Goal: Task Accomplishment & Management: Manage account settings

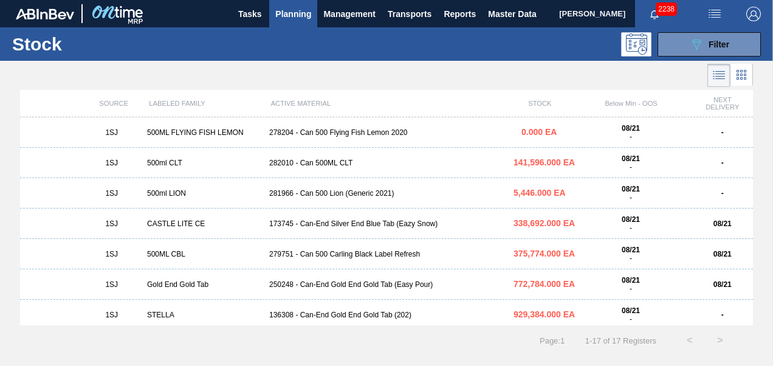
click at [291, 15] on span "Planning" at bounding box center [293, 14] width 36 height 15
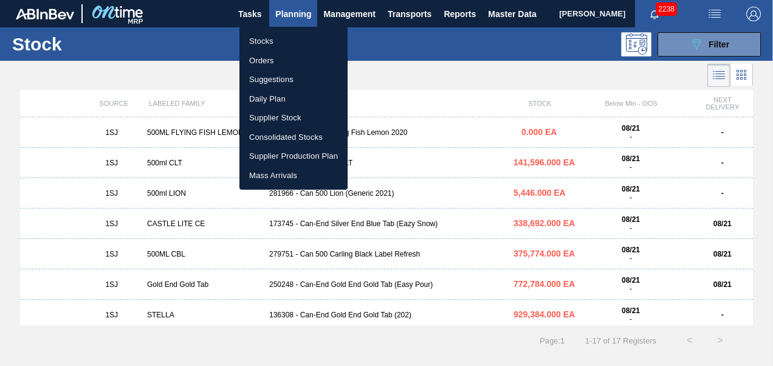
click at [267, 40] on li "Stocks" at bounding box center [293, 41] width 108 height 19
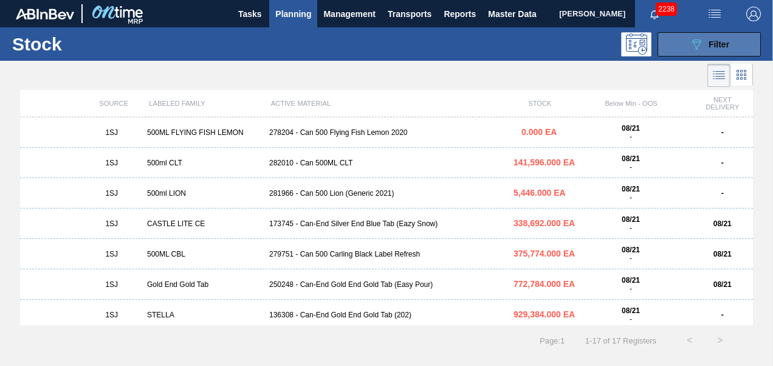
click at [697, 45] on icon "089F7B8B-B2A5-4AFE-B5C0-19BA573D28AC" at bounding box center [696, 44] width 15 height 15
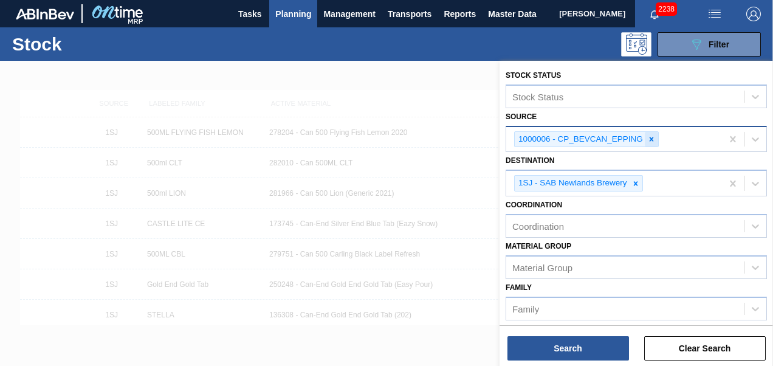
click at [649, 135] on icon at bounding box center [651, 139] width 9 height 9
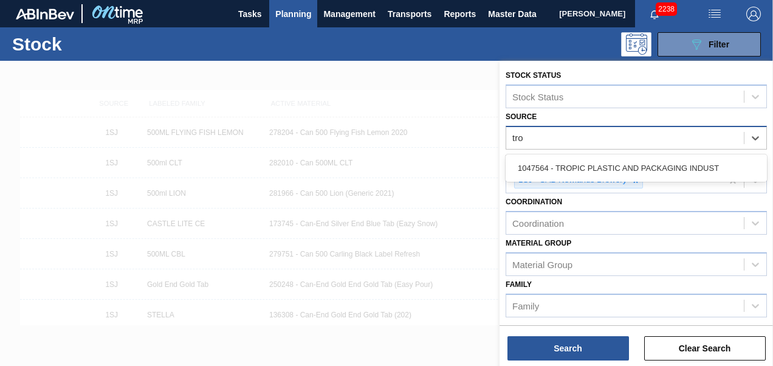
type input "trop"
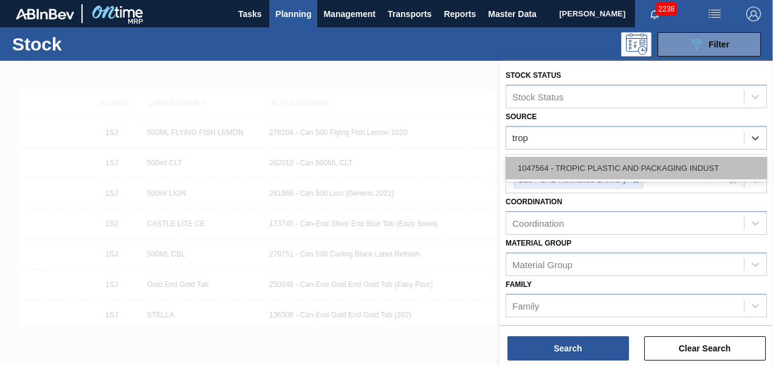
click at [631, 176] on div "1047564 - TROPIC PLASTIC AND PACKAGING INDUST" at bounding box center [636, 168] width 261 height 22
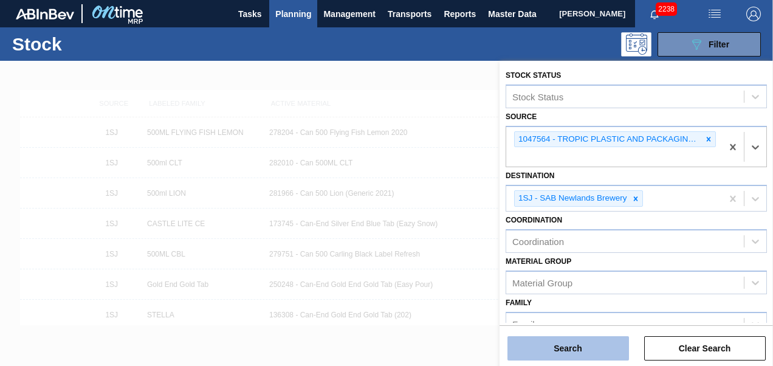
click at [571, 344] on button "Search" at bounding box center [569, 348] width 122 height 24
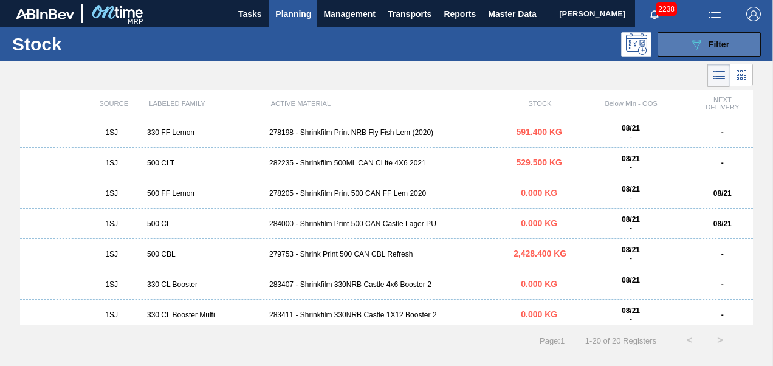
click at [706, 42] on div "089F7B8B-B2A5-4AFE-B5C0-19BA573D28AC Filter" at bounding box center [709, 44] width 40 height 15
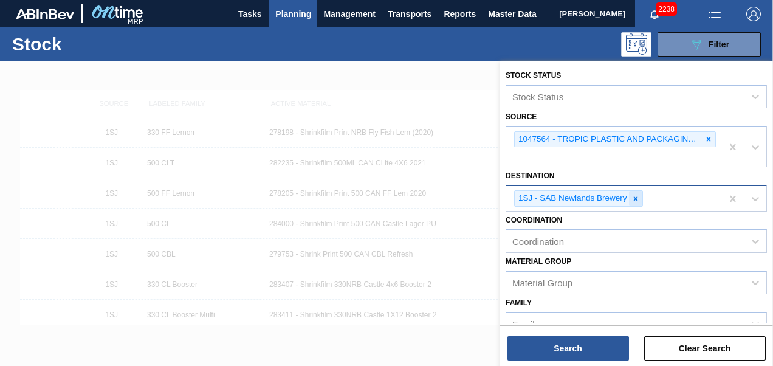
click at [635, 202] on div at bounding box center [635, 198] width 13 height 15
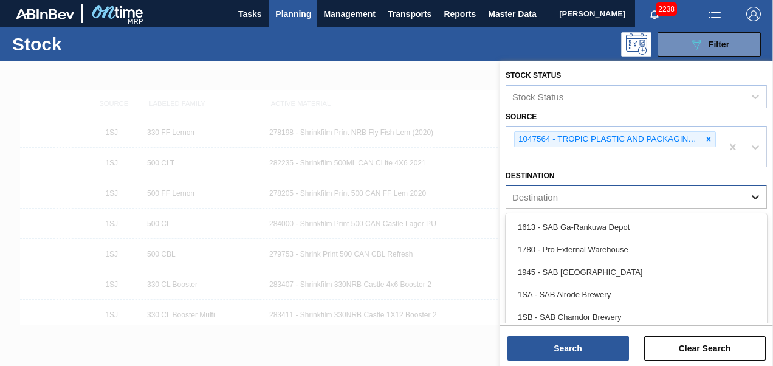
click at [749, 196] on icon at bounding box center [755, 197] width 12 height 12
type input "ne"
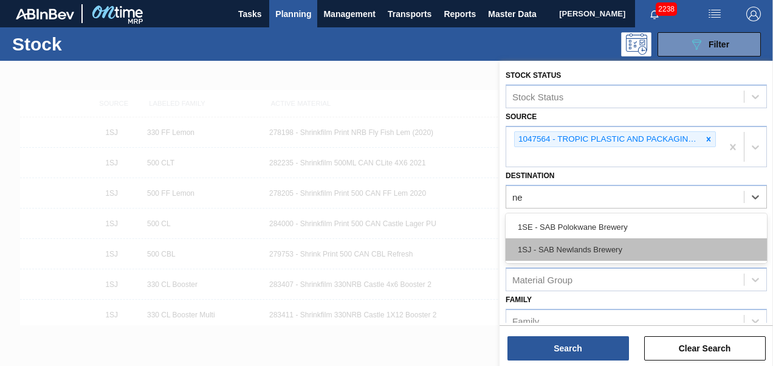
click at [579, 244] on div "1SJ - SAB Newlands Brewery" at bounding box center [636, 249] width 261 height 22
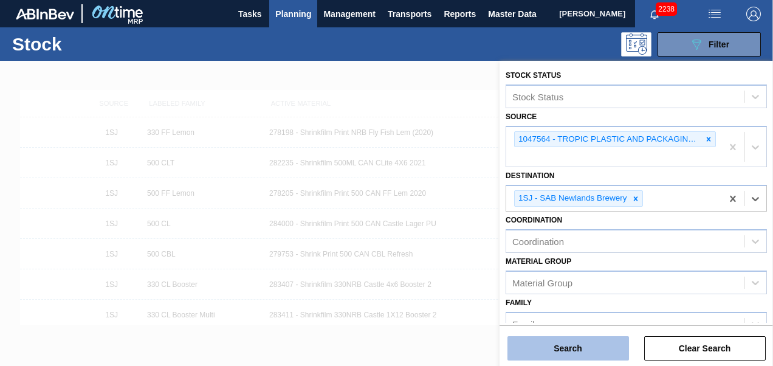
click at [551, 351] on button "Search" at bounding box center [569, 348] width 122 height 24
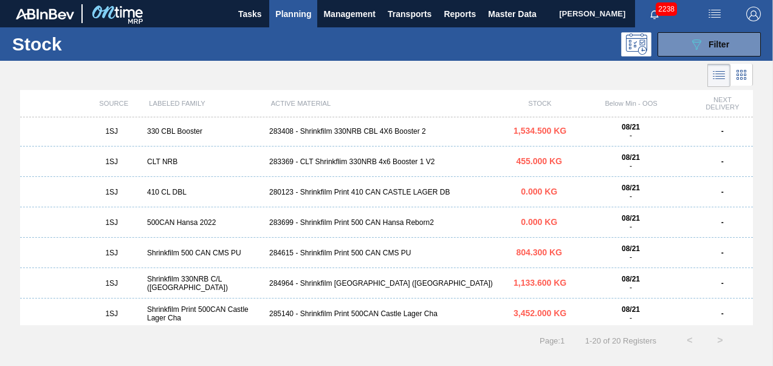
scroll to position [304, 0]
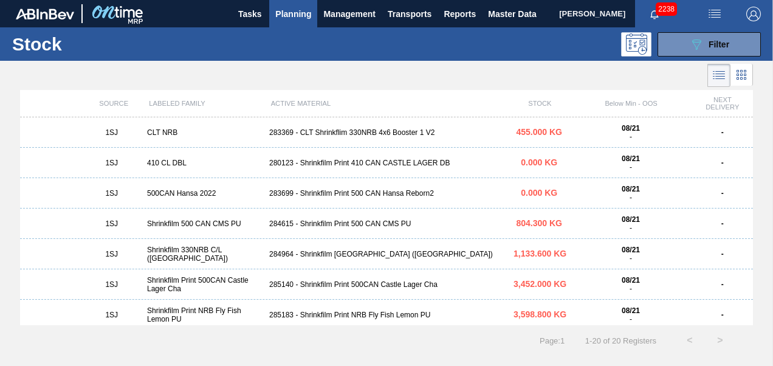
click at [393, 283] on div "285140 - Shrinkfilm Print 500CAN Castle Lager Cha" at bounding box center [386, 284] width 244 height 9
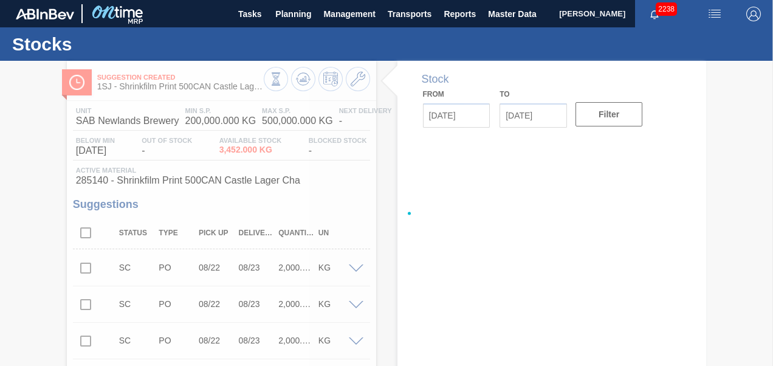
type input "[DATE]"
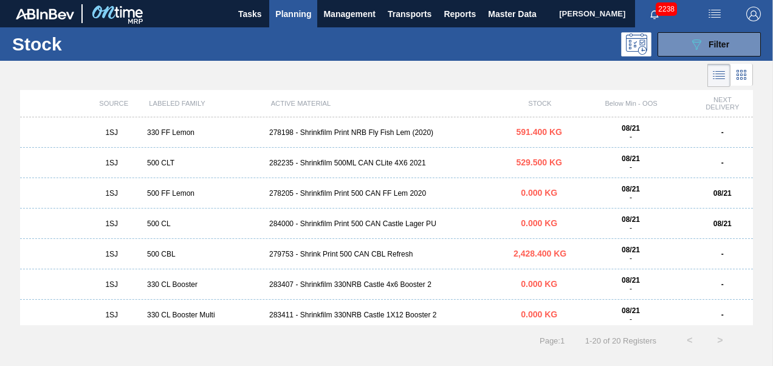
click at [342, 249] on div "1SJ 500 CBL 279753 - Shrink Print 500 CAN CBL Refresh 2,428.400 KG 08/21 - -" at bounding box center [386, 254] width 733 height 30
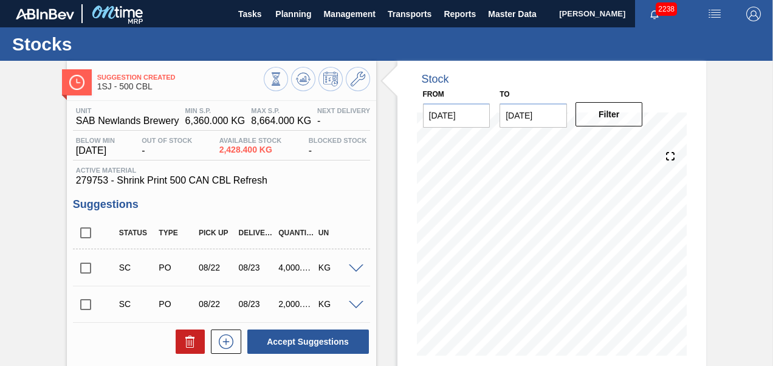
click at [83, 309] on input "checkbox" at bounding box center [86, 305] width 26 height 26
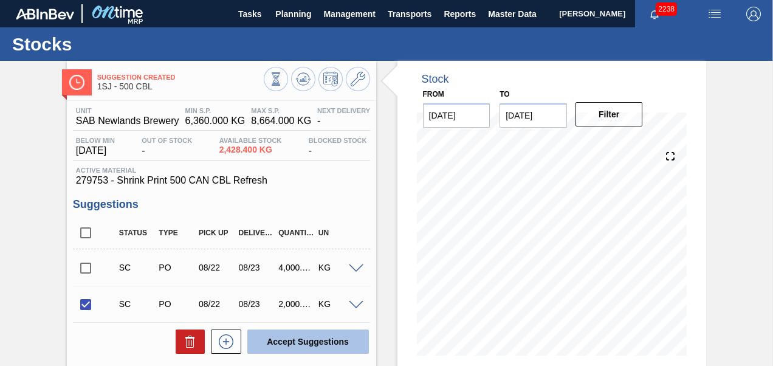
click at [276, 346] on button "Accept Suggestions" at bounding box center [308, 341] width 122 height 24
checkbox input "false"
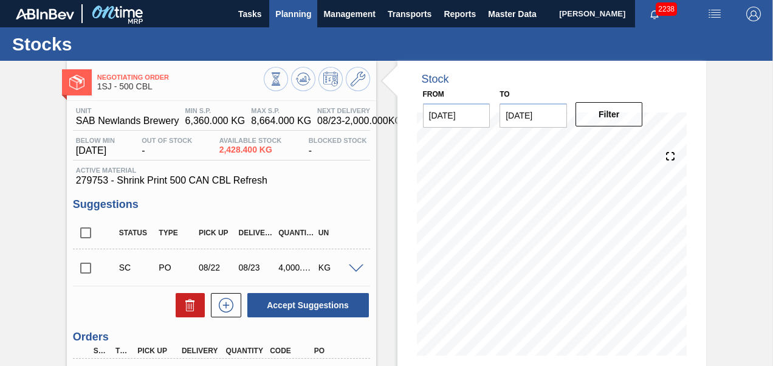
click at [292, 13] on span "Planning" at bounding box center [293, 14] width 36 height 15
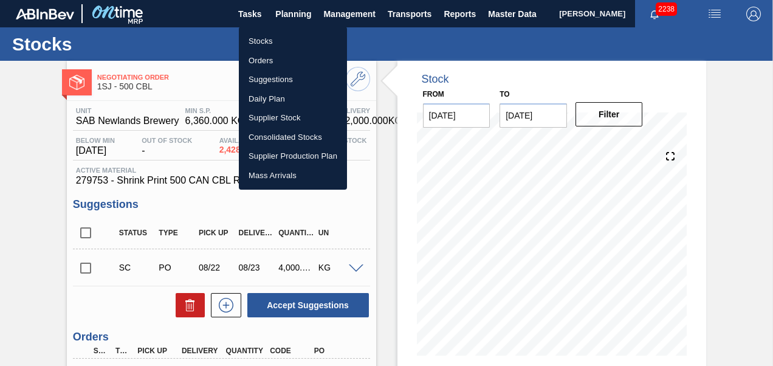
click at [280, 38] on li "Stocks" at bounding box center [293, 41] width 108 height 19
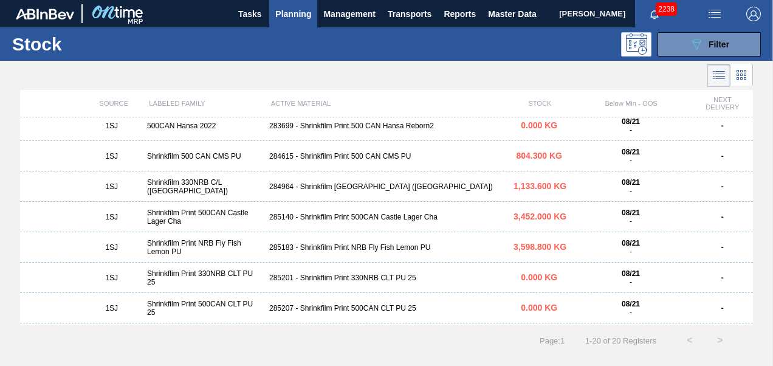
scroll to position [400, 0]
